Goal: Task Accomplishment & Management: Manage account settings

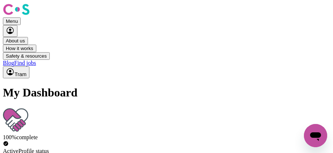
click at [15, 68] on icon "My Account" at bounding box center [10, 72] width 9 height 9
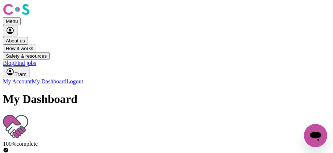
click at [32, 79] on link "My Account" at bounding box center [17, 82] width 29 height 6
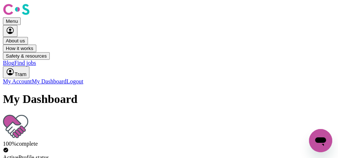
scroll to position [242, 0]
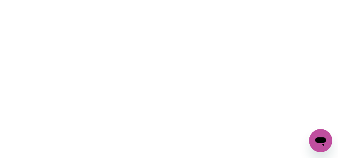
click at [259, 3] on html at bounding box center [169, 1] width 338 height 3
click at [228, 3] on html at bounding box center [169, 1] width 338 height 3
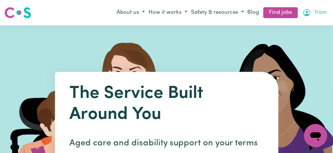
click at [305, 17] on icon "My Account" at bounding box center [307, 12] width 9 height 9
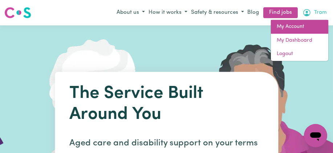
click at [298, 34] on link "My Account" at bounding box center [299, 27] width 57 height 14
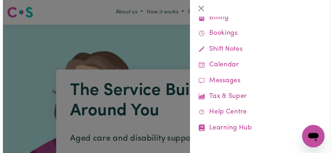
scroll to position [188, 0]
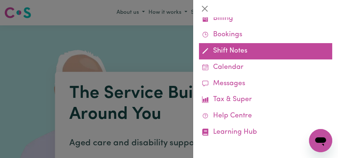
click at [231, 60] on link "Shift Notes" at bounding box center [265, 51] width 133 height 16
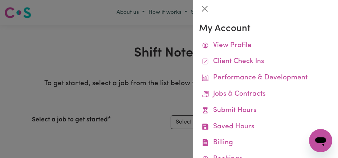
click at [165, 55] on div at bounding box center [169, 79] width 338 height 158
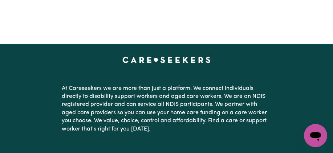
scroll to position [133, 0]
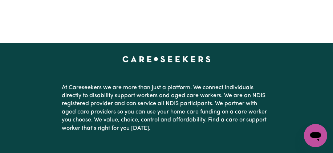
select select "2686"
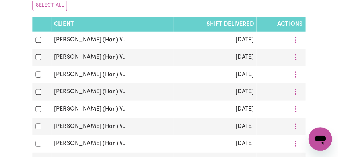
scroll to position [180, 0]
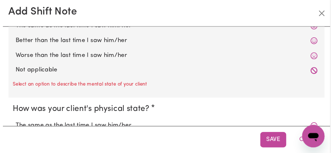
scroll to position [0, 0]
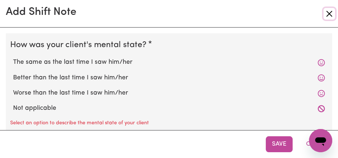
click at [326, 19] on button "Close" at bounding box center [330, 14] width 12 height 12
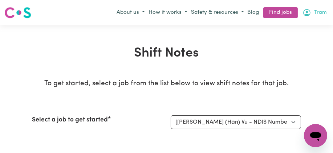
click at [307, 17] on icon "My Account" at bounding box center [307, 12] width 9 height 9
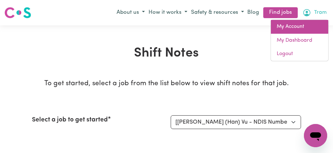
click at [300, 34] on link "My Account" at bounding box center [299, 27] width 57 height 14
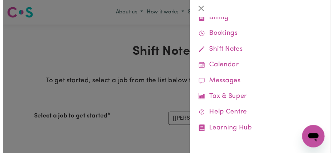
scroll to position [193, 0]
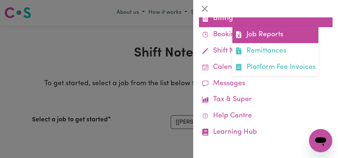
click at [297, 43] on link "Job Reports" at bounding box center [276, 35] width 86 height 16
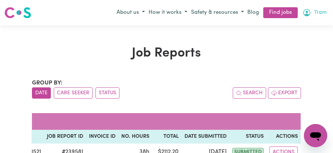
click at [306, 17] on icon "My Account" at bounding box center [307, 12] width 9 height 9
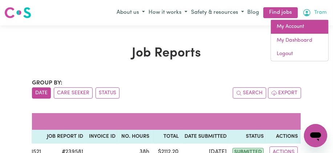
click at [296, 34] on link "My Account" at bounding box center [299, 27] width 57 height 14
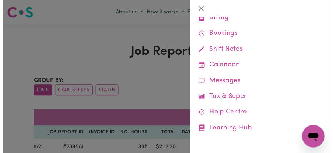
scroll to position [193, 0]
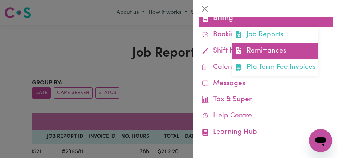
click at [293, 60] on link "Remittances" at bounding box center [276, 51] width 86 height 16
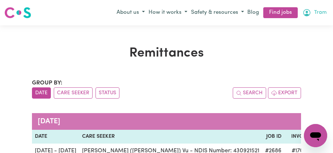
click at [306, 13] on icon "My Account" at bounding box center [307, 12] width 2 height 3
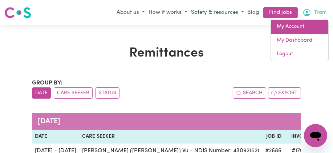
click at [303, 34] on link "My Account" at bounding box center [299, 27] width 57 height 14
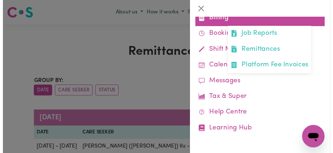
scroll to position [242, 0]
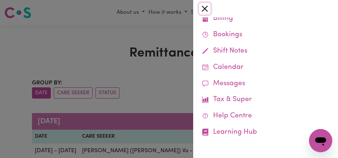
click at [211, 14] on button "Close" at bounding box center [205, 9] width 12 height 12
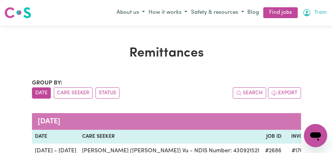
click at [306, 17] on icon "My Account" at bounding box center [307, 12] width 9 height 9
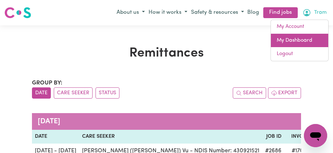
click at [298, 48] on link "My Dashboard" at bounding box center [299, 41] width 57 height 14
